Goal: Check status

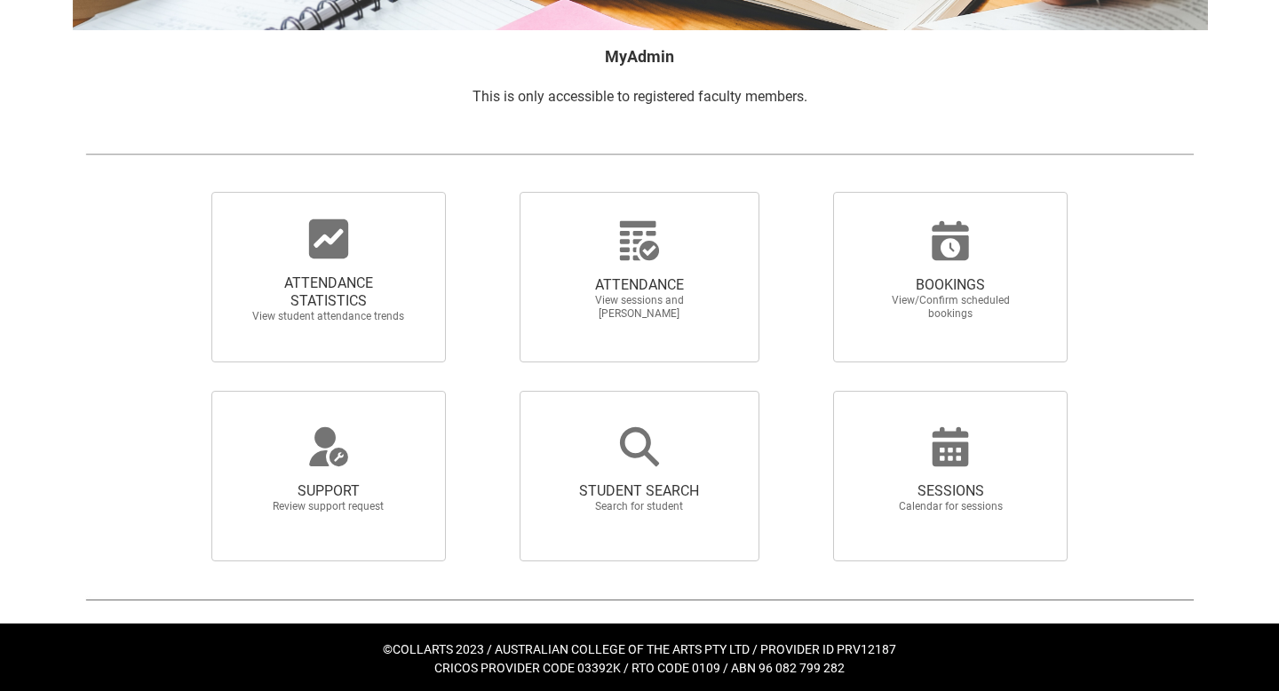
scroll to position [286, 0]
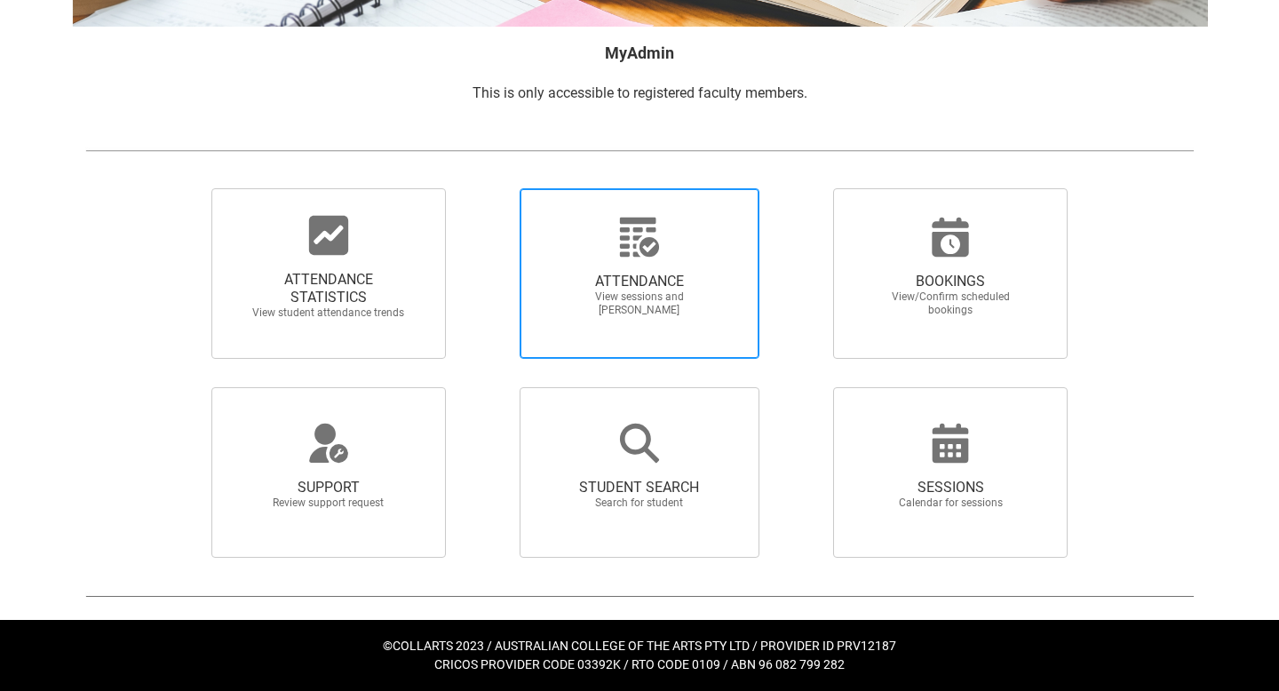
click at [630, 269] on span "ATTENDANCE View sessions and mark attendance" at bounding box center [639, 295] width 171 height 73
click at [490, 188] on input "ATTENDANCE View sessions and mark attendance" at bounding box center [489, 187] width 1 height 1
radio input "true"
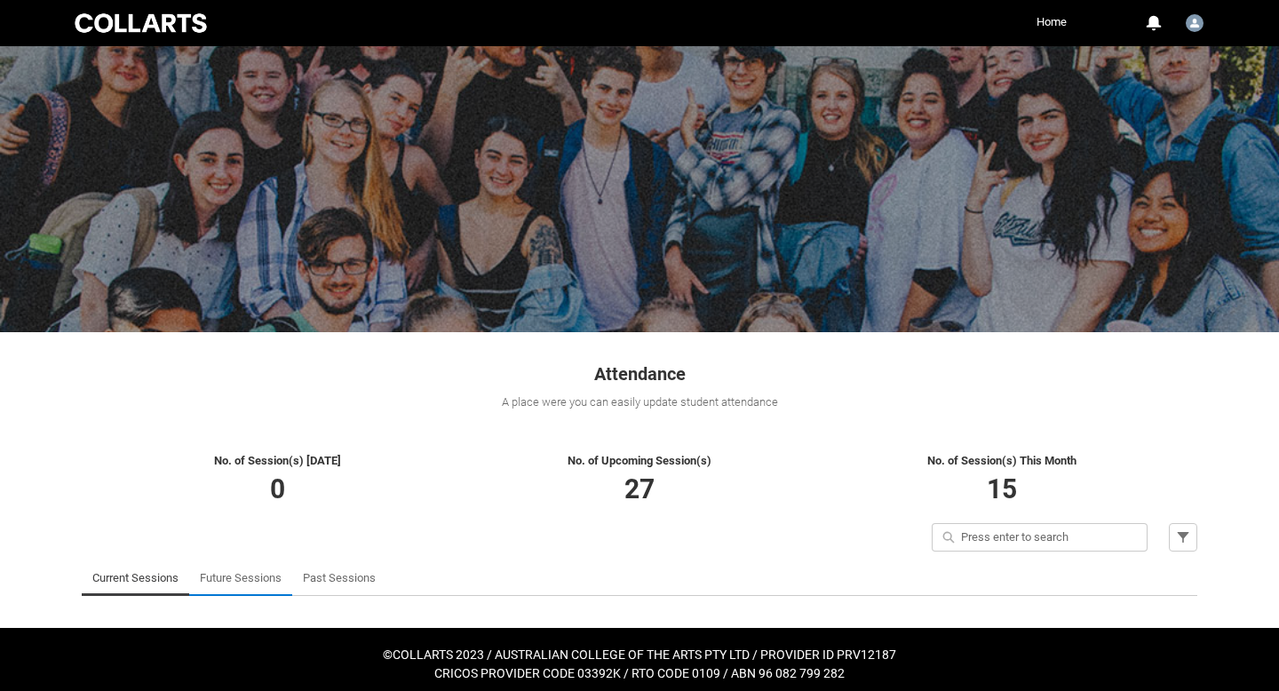
click at [247, 575] on link "Future Sessions" at bounding box center [241, 579] width 82 height 36
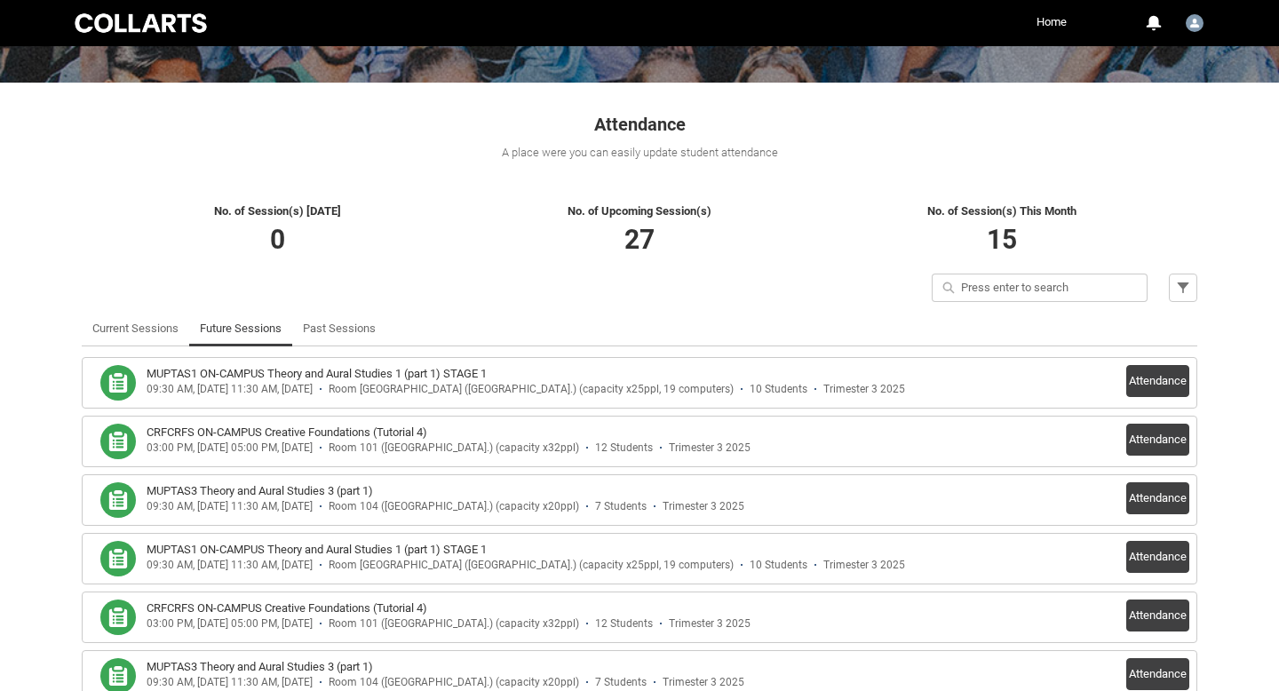
scroll to position [251, 0]
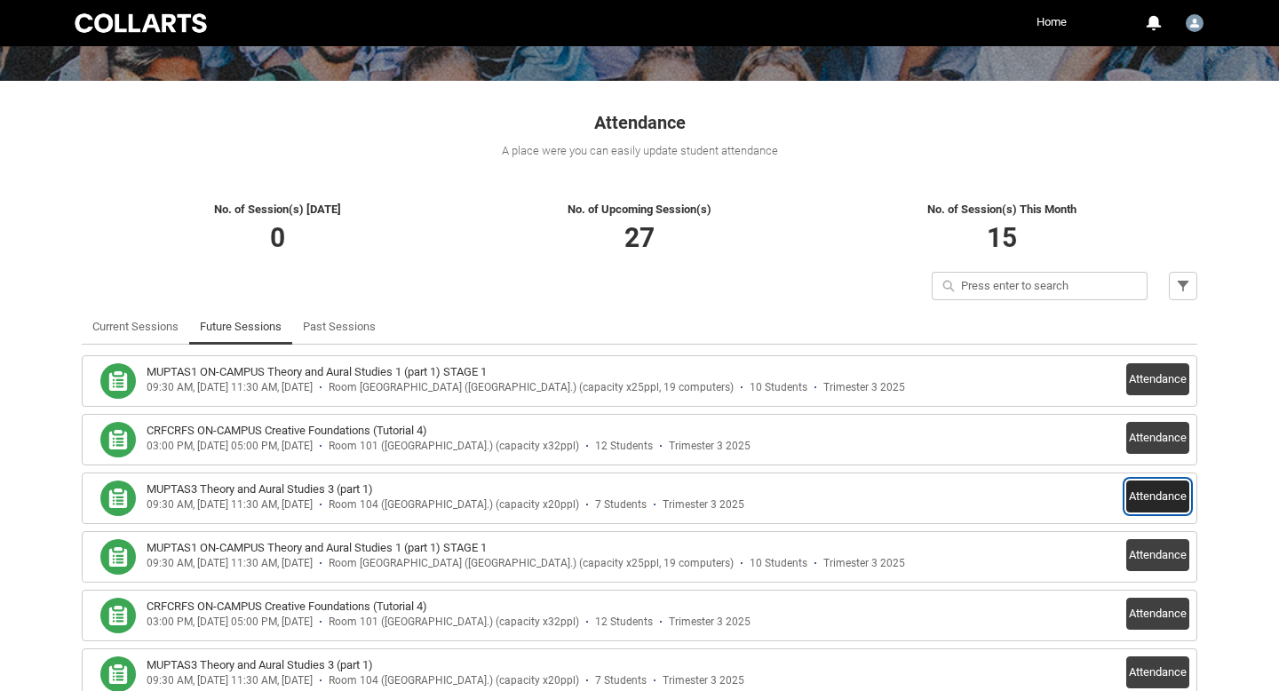
click at [1141, 490] on button "Attendance" at bounding box center [1158, 497] width 63 height 32
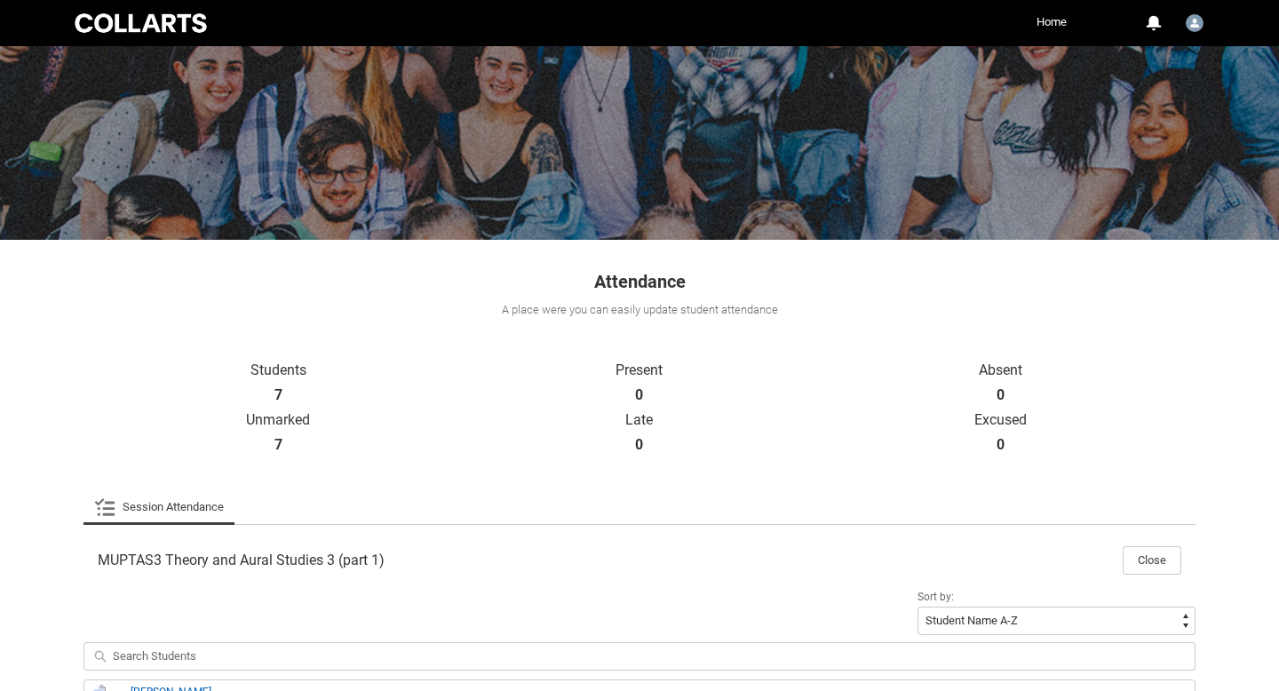
scroll to position [0, 0]
